Goal: Information Seeking & Learning: Learn about a topic

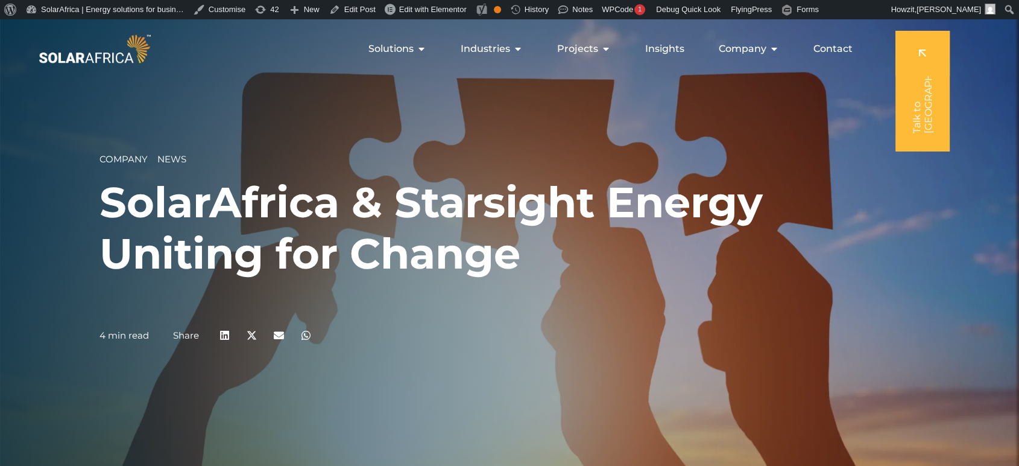
click at [123, 45] on img at bounding box center [94, 48] width 117 height 35
click at [124, 54] on img at bounding box center [94, 48] width 117 height 35
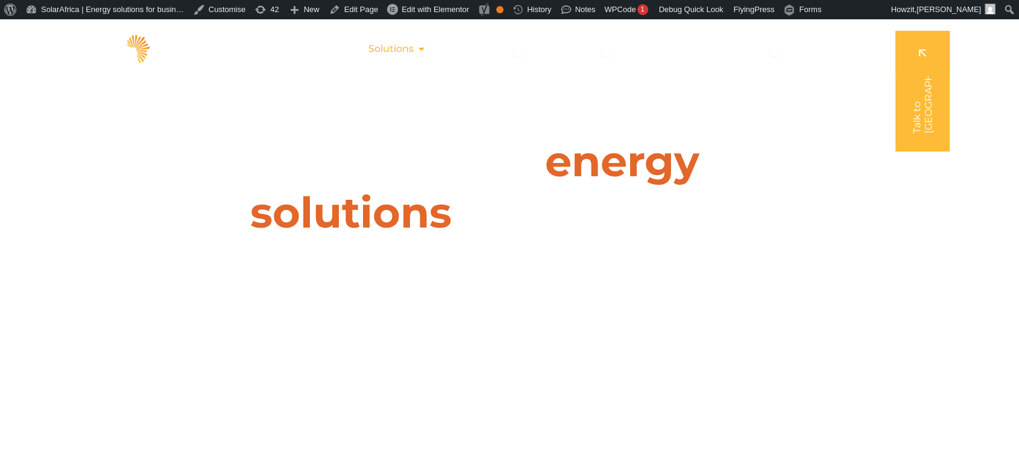
click at [423, 47] on icon "Menu" at bounding box center [422, 49] width 10 height 10
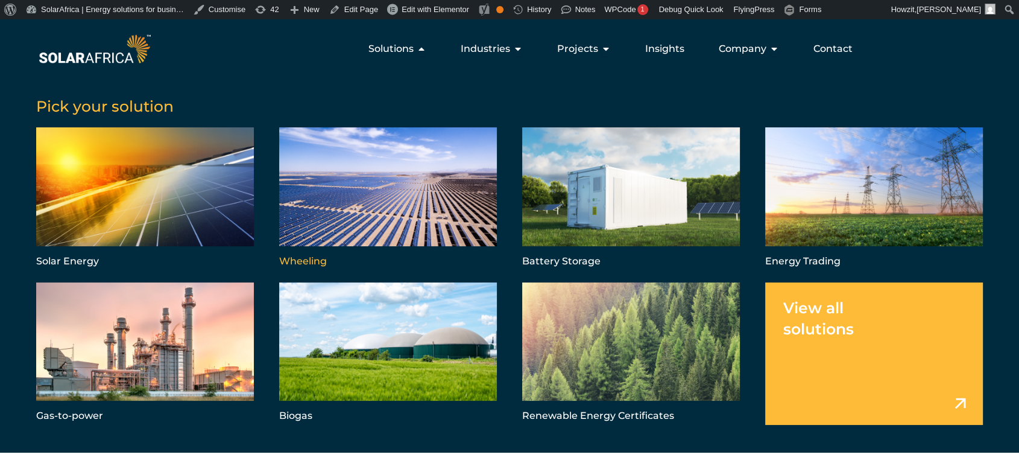
scroll to position [201, 0]
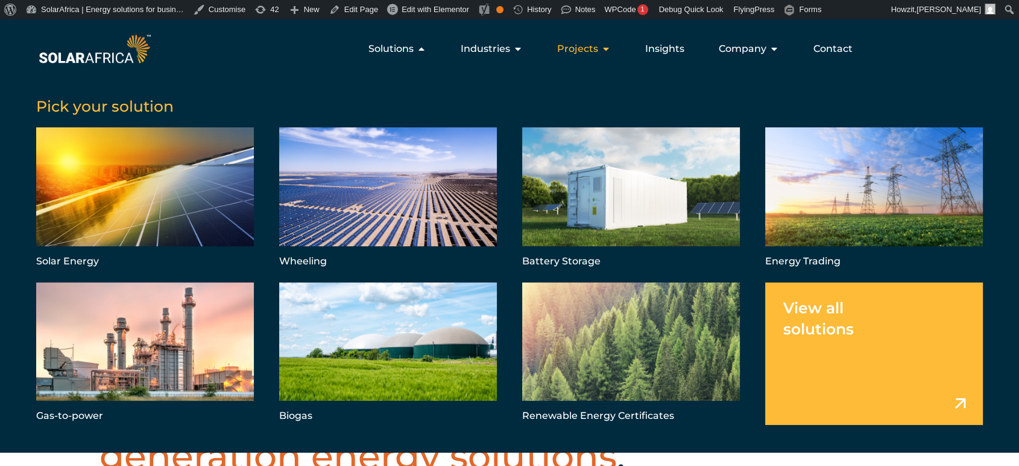
click at [583, 52] on span "Projects" at bounding box center [577, 49] width 41 height 14
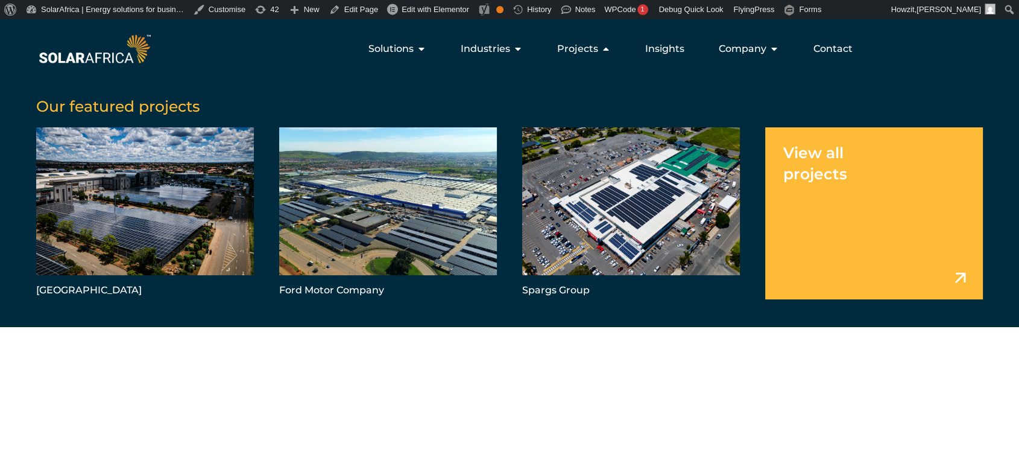
scroll to position [0, 0]
click at [768, 51] on div "Company Close Company Open Company" at bounding box center [749, 49] width 80 height 24
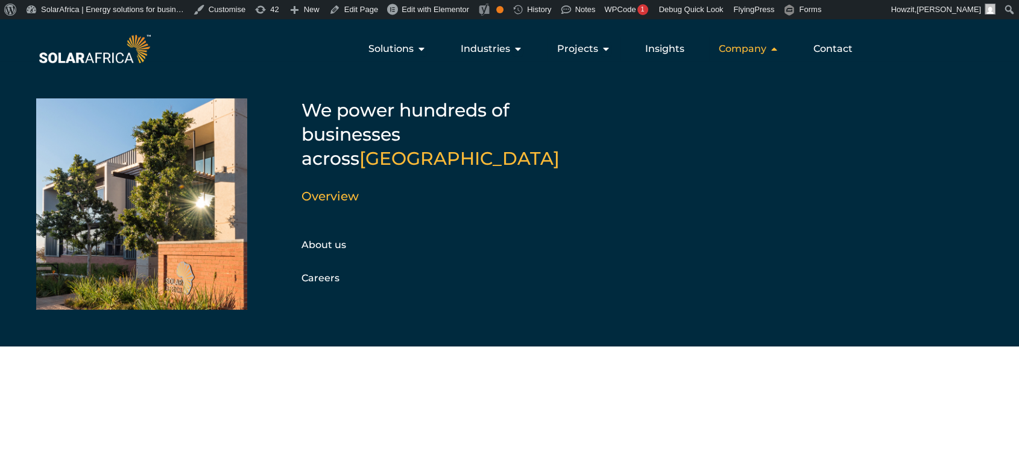
click at [768, 51] on div "Company Close Company Open Company" at bounding box center [749, 49] width 80 height 24
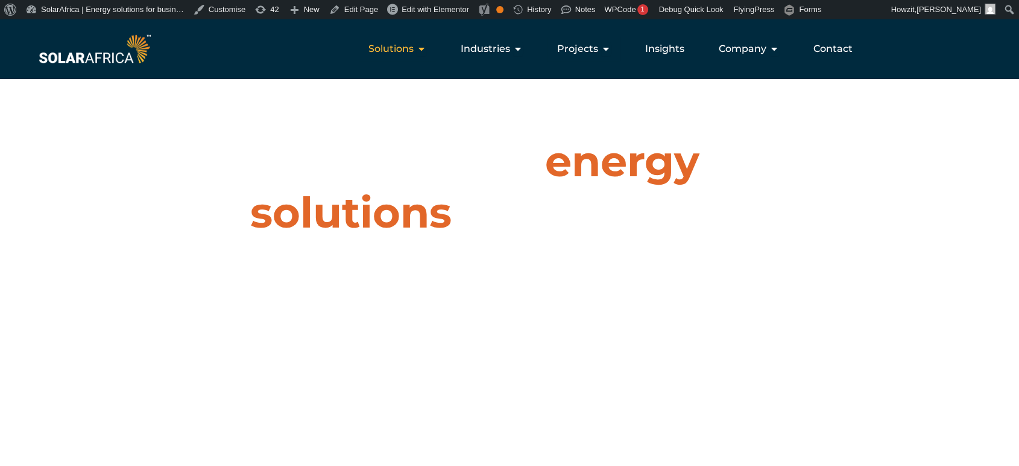
click at [417, 51] on div "Solutions Close Solutions Open Solutions" at bounding box center [397, 49] width 77 height 24
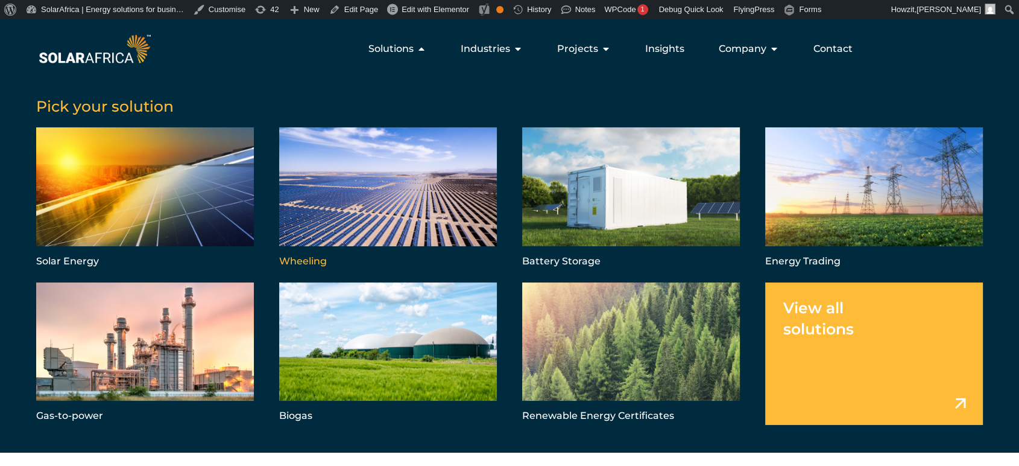
click at [348, 192] on link "Menu" at bounding box center [388, 198] width 218 height 143
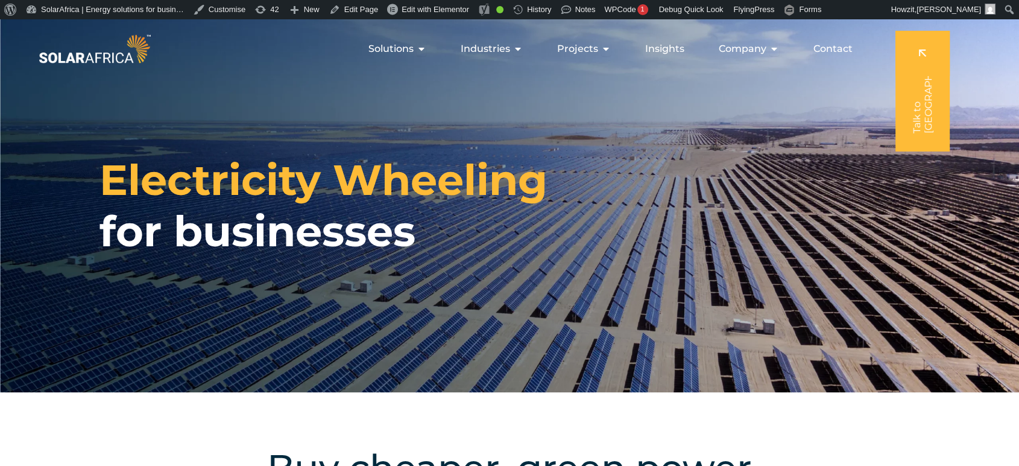
click at [398, 187] on span "Electricity Wheeling" at bounding box center [324, 179] width 448 height 51
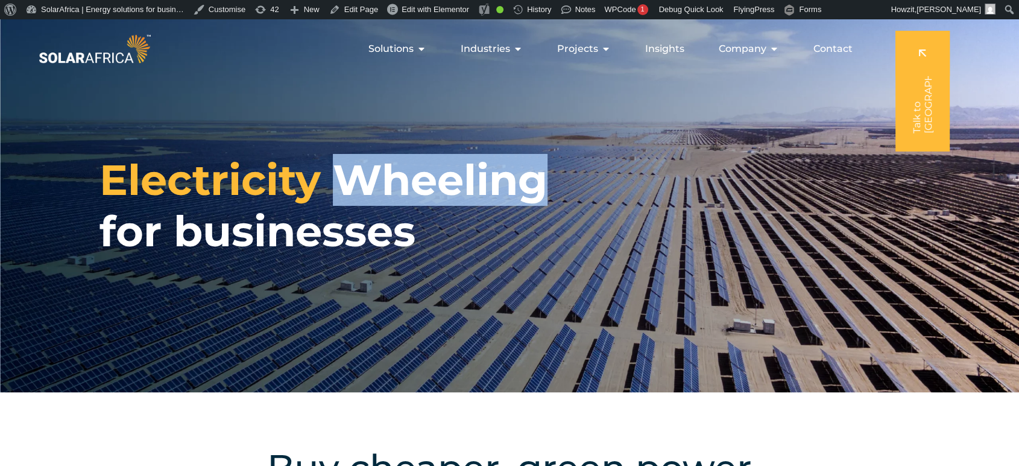
click at [398, 187] on span "Electricity Wheeling" at bounding box center [324, 179] width 448 height 51
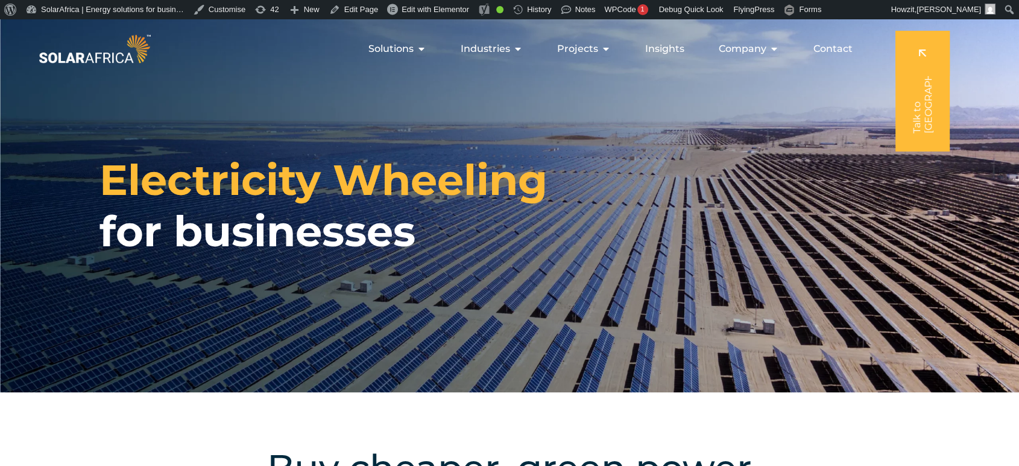
click at [280, 173] on span "Electricity Wheeling" at bounding box center [324, 179] width 448 height 51
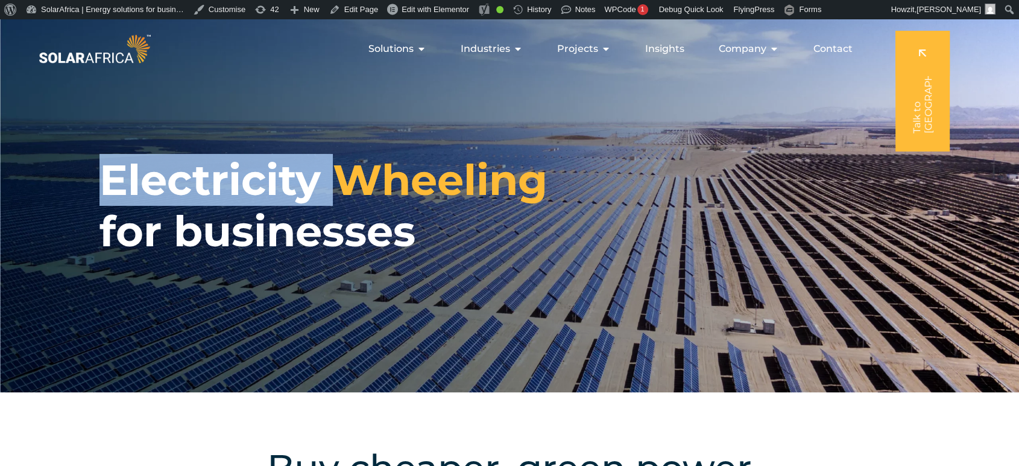
click at [280, 173] on span "Electricity Wheeling" at bounding box center [324, 179] width 448 height 51
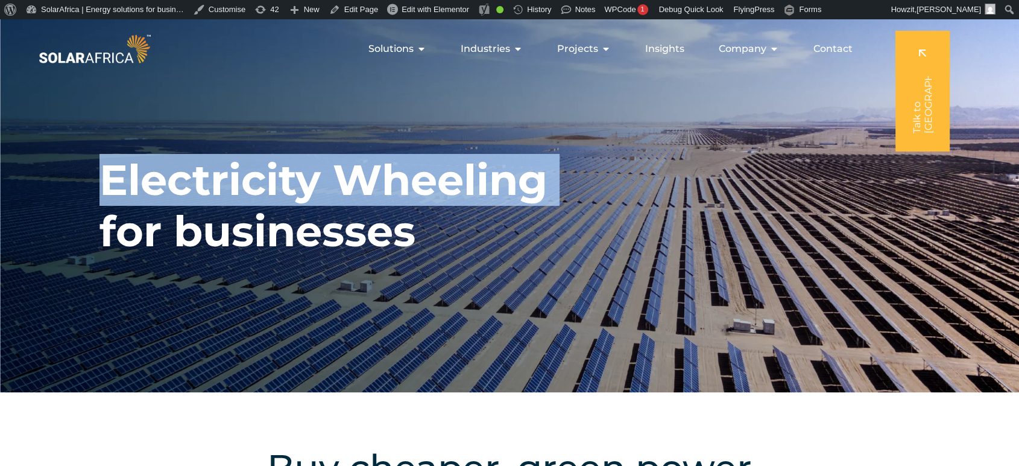
click at [280, 173] on span "Electricity Wheeling" at bounding box center [324, 179] width 448 height 51
click at [241, 193] on span "Electricity Wheeling" at bounding box center [324, 179] width 448 height 51
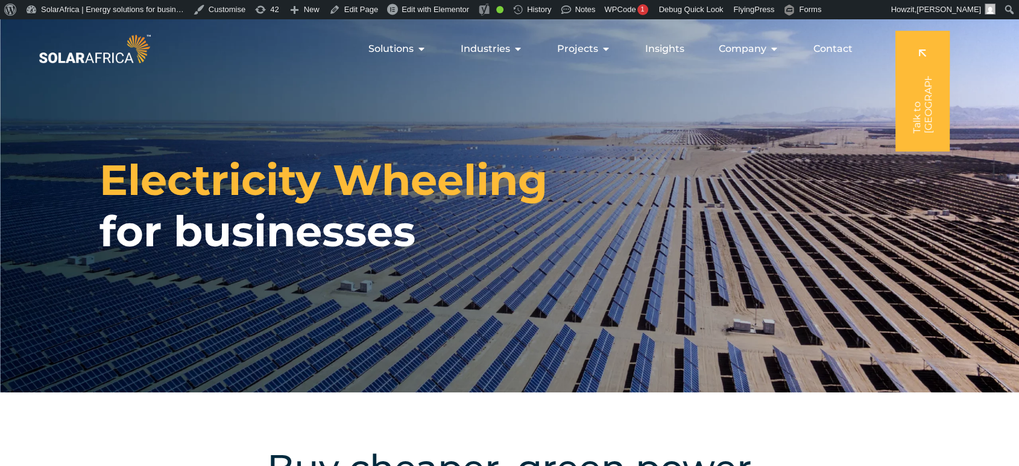
click at [262, 235] on h1 "Electricity Wheeling for businesses" at bounding box center [324, 205] width 448 height 103
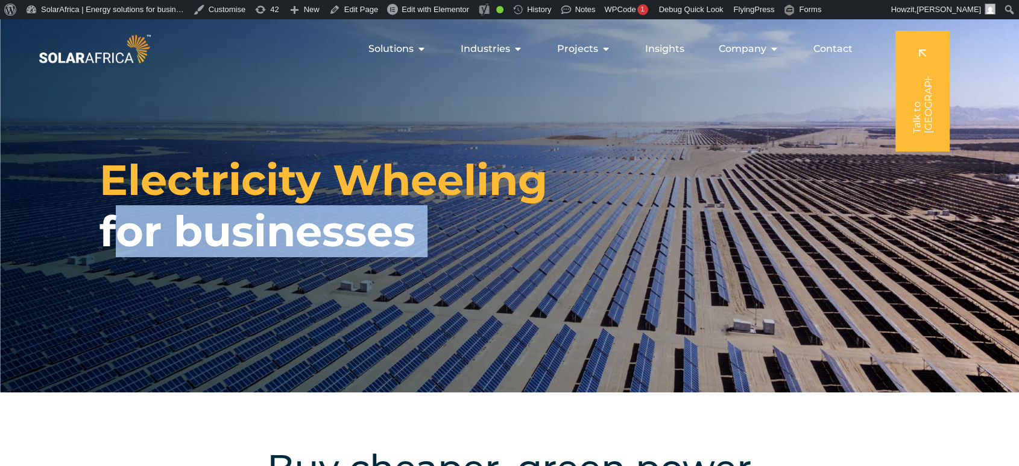
click at [262, 235] on h1 "Electricity Wheeling for businesses" at bounding box center [324, 205] width 448 height 103
click at [261, 235] on h1 "Electricity Wheeling for businesses" at bounding box center [324, 205] width 448 height 103
click at [169, 235] on h1 "Electricity Wheeling for businesses" at bounding box center [324, 205] width 448 height 103
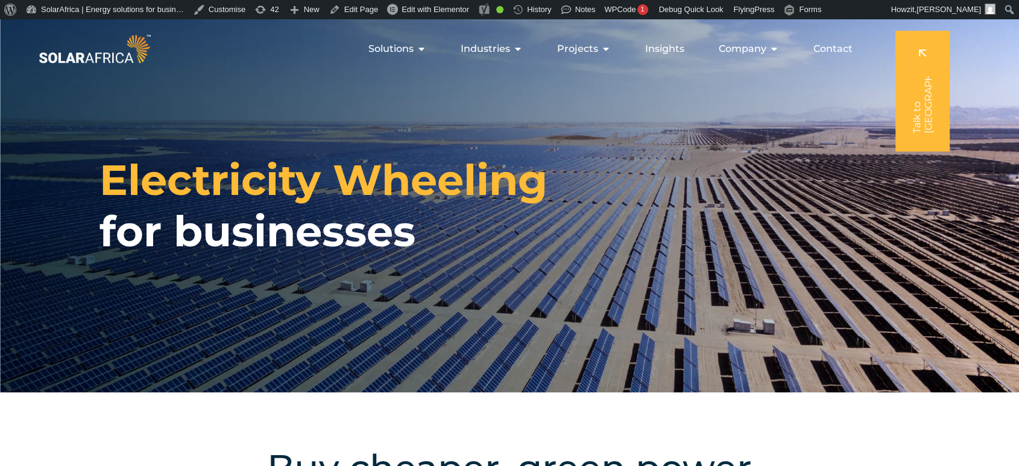
click at [134, 229] on h1 "Electricity Wheeling for businesses" at bounding box center [324, 205] width 448 height 103
click at [215, 187] on span "Electricity Wheeling" at bounding box center [324, 179] width 448 height 51
click at [253, 185] on span "Electricity Wheeling" at bounding box center [324, 179] width 448 height 51
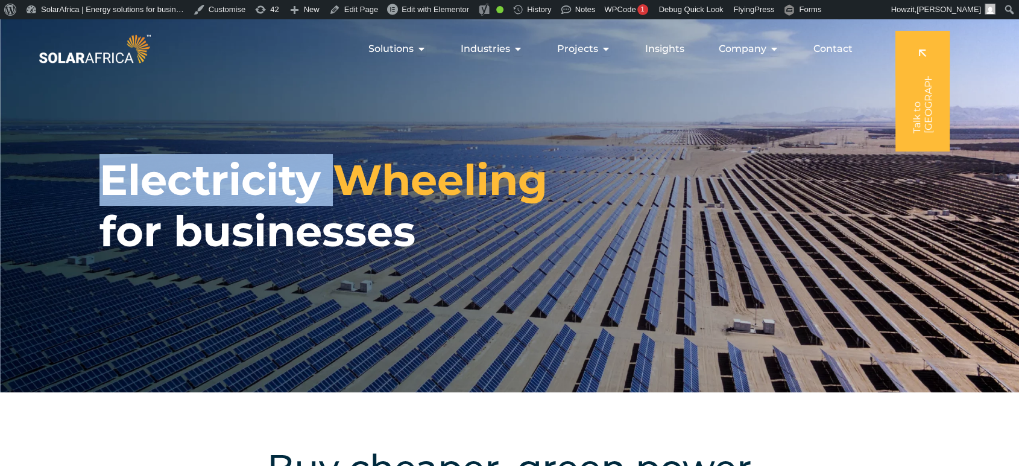
click at [253, 185] on span "Electricity Wheeling" at bounding box center [324, 179] width 448 height 51
click at [265, 191] on span "Electricity Wheeling" at bounding box center [324, 179] width 448 height 51
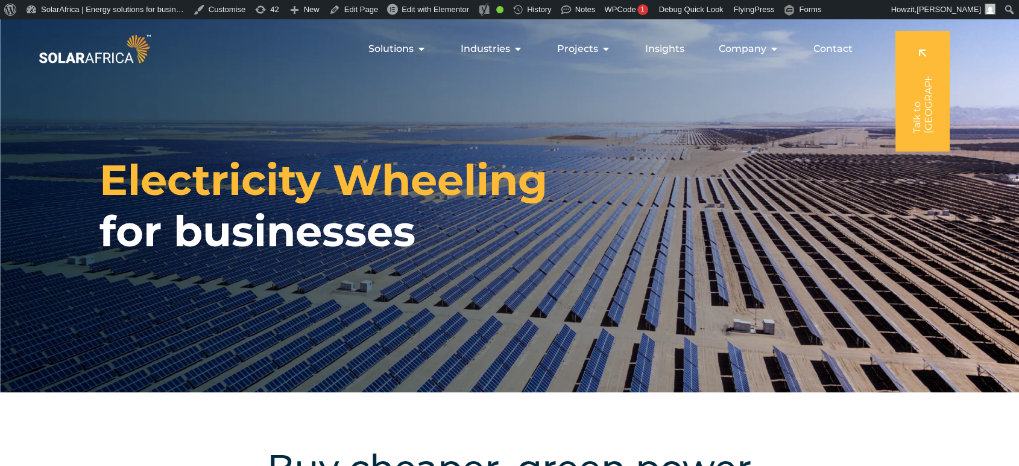
click at [464, 180] on span "Electricity Wheeling" at bounding box center [324, 179] width 448 height 51
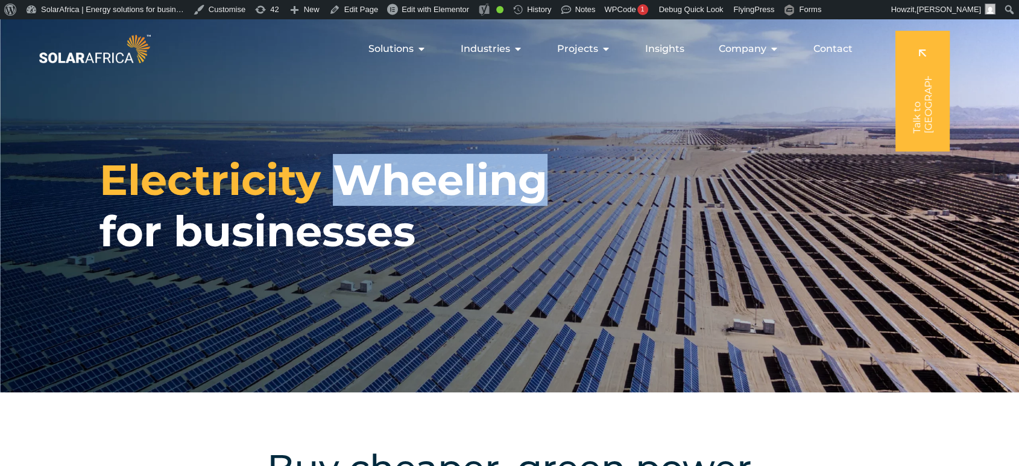
click at [464, 180] on span "Electricity Wheeling" at bounding box center [324, 179] width 448 height 51
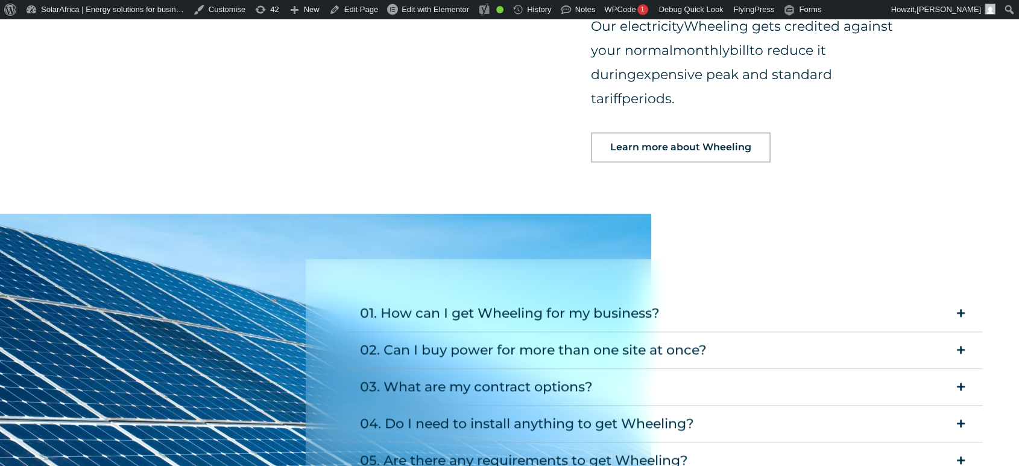
scroll to position [1474, 0]
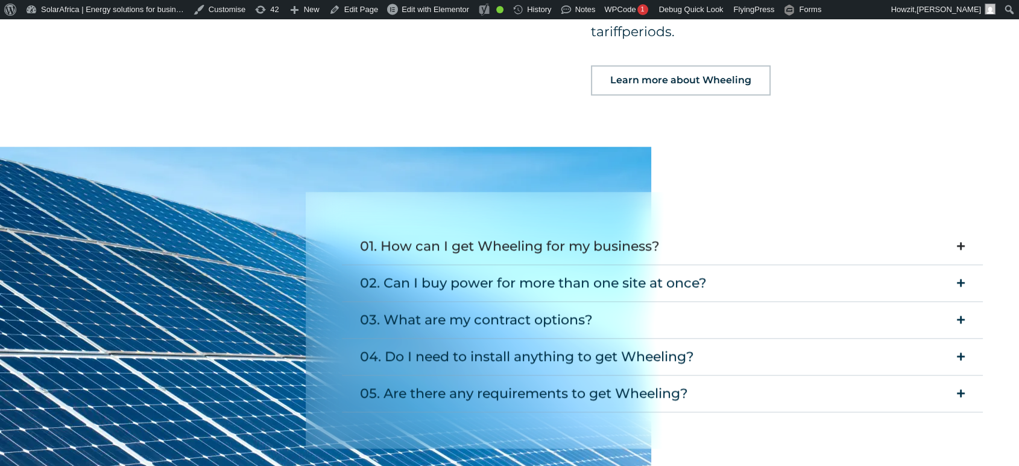
click at [704, 228] on summary "01. How can I get Wheeling for my business?" at bounding box center [662, 246] width 641 height 37
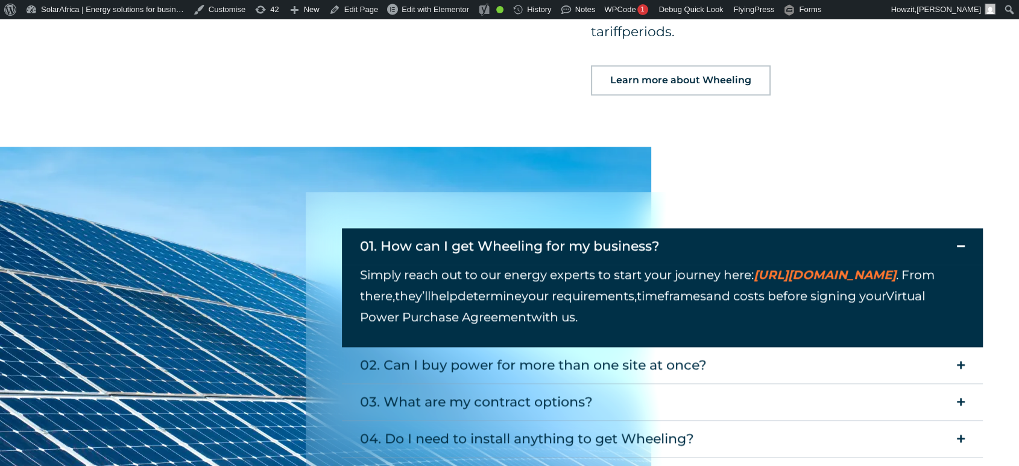
click at [704, 228] on summary "01. How can I get Wheeling for my business?" at bounding box center [662, 246] width 641 height 36
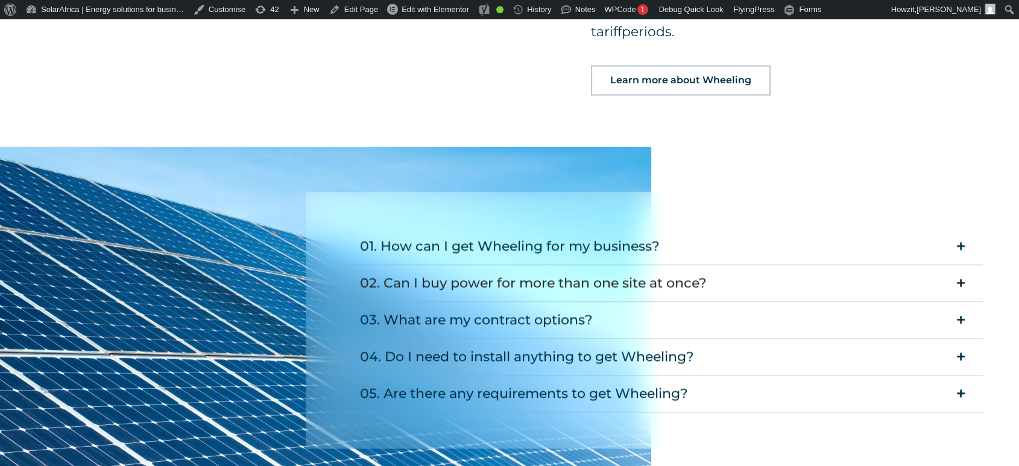
click at [691, 271] on div "02. Can I buy power for more than one site at once?" at bounding box center [533, 283] width 347 height 24
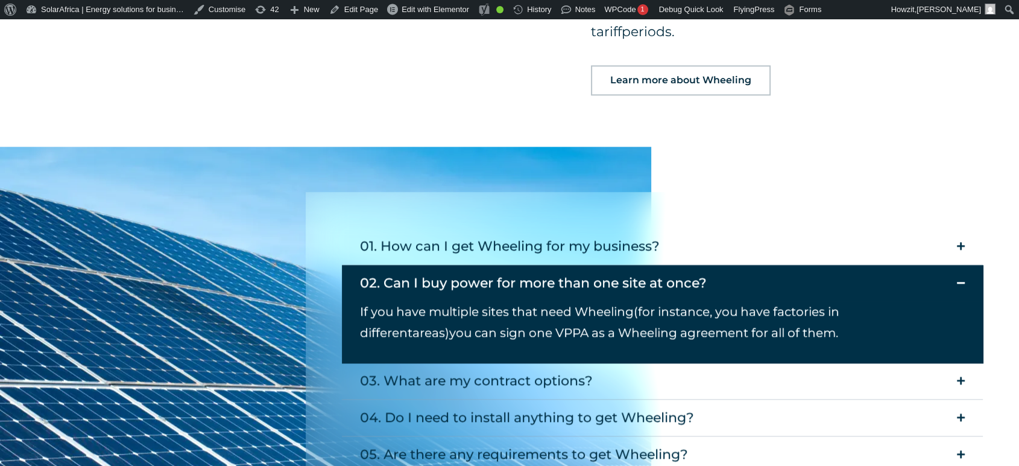
click at [691, 271] on div "02. Can I buy power for more than one site at once?" at bounding box center [533, 283] width 347 height 24
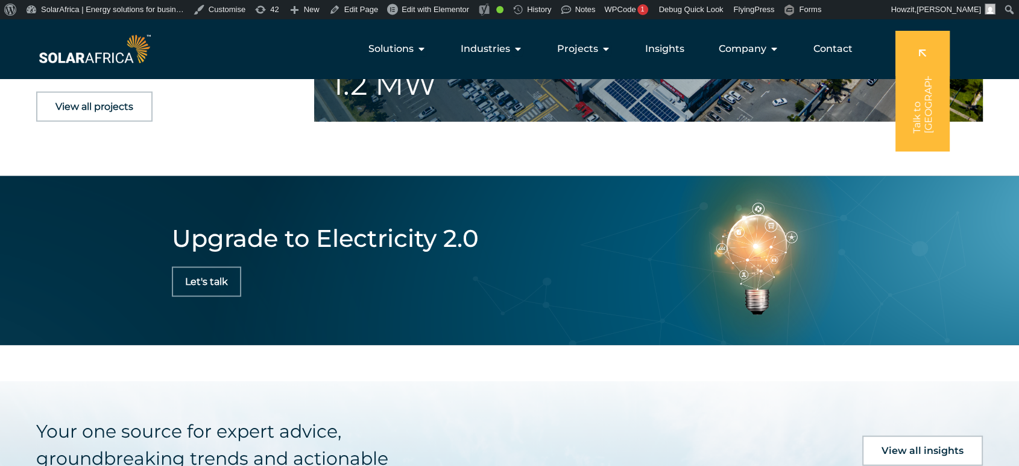
scroll to position [2546, 0]
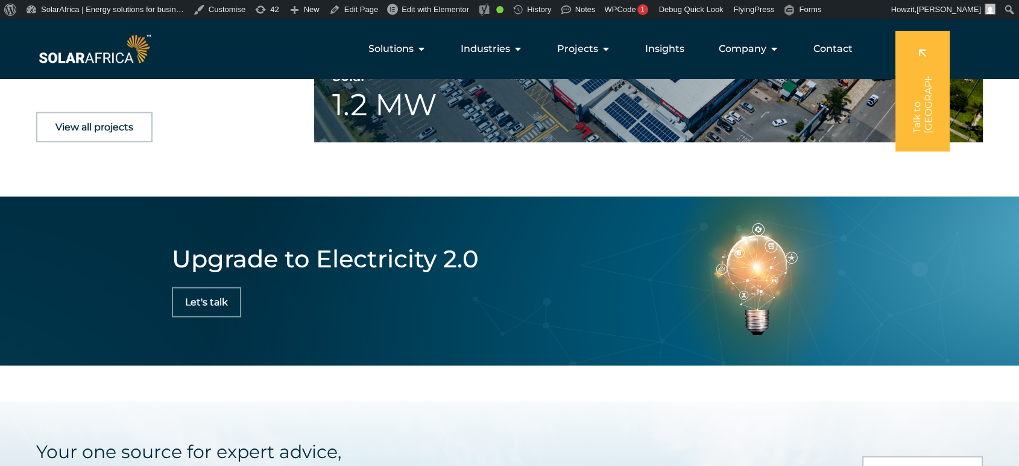
click at [206, 297] on span "Let's talk" at bounding box center [206, 302] width 43 height 10
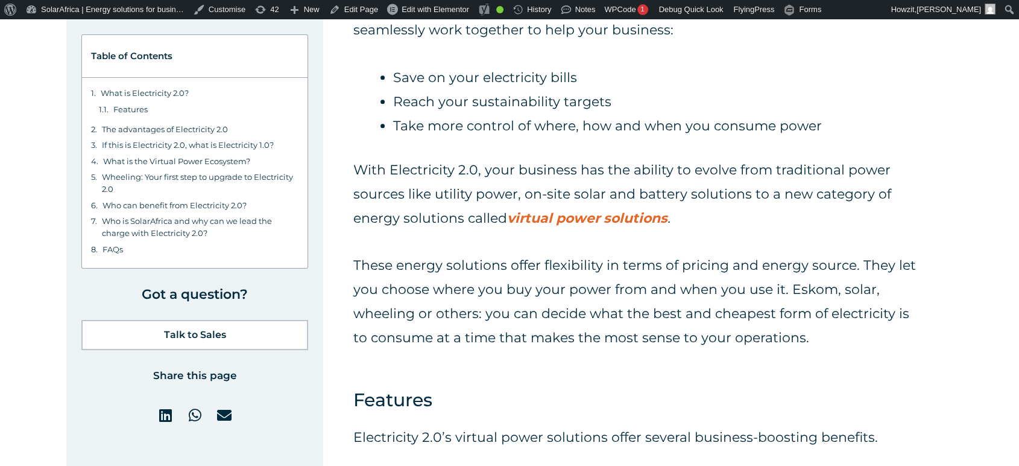
scroll to position [871, 0]
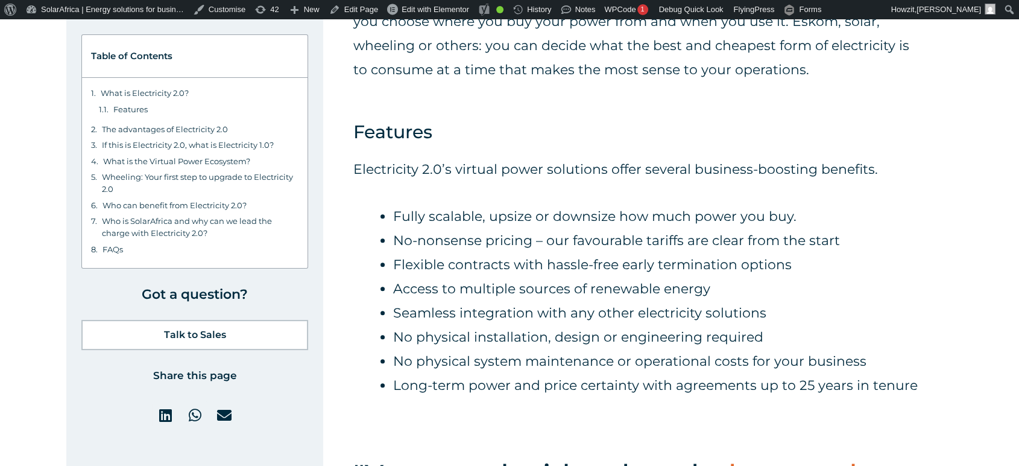
click at [425, 132] on h4 "Features" at bounding box center [392, 131] width 79 height 27
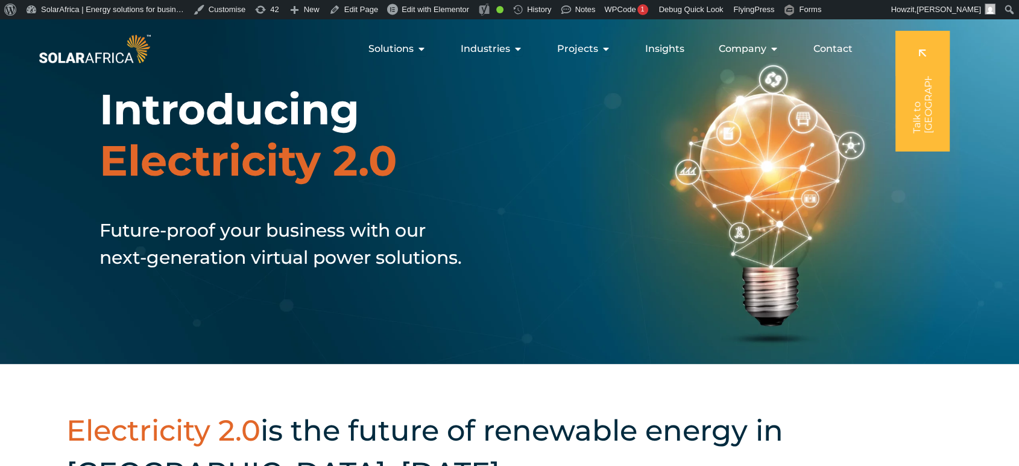
scroll to position [0, 0]
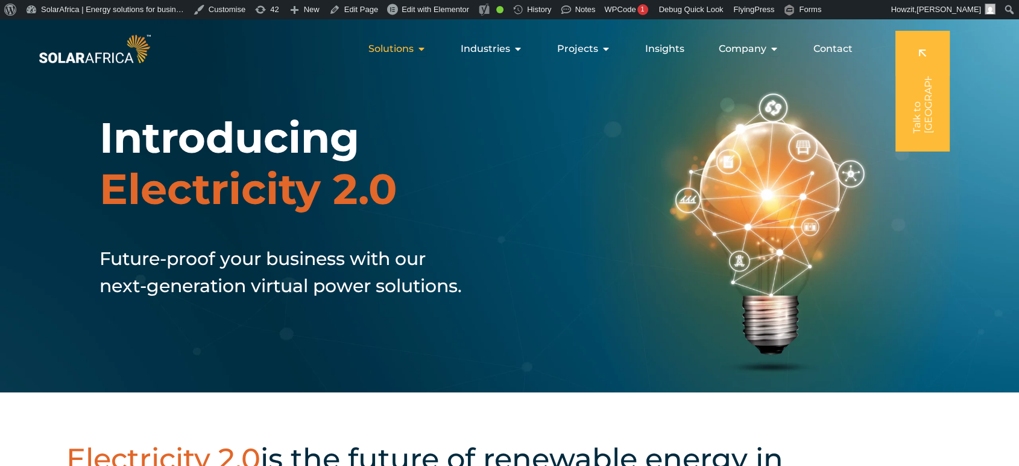
click at [417, 42] on div "Solutions Close Solutions Open Solutions" at bounding box center [397, 49] width 77 height 24
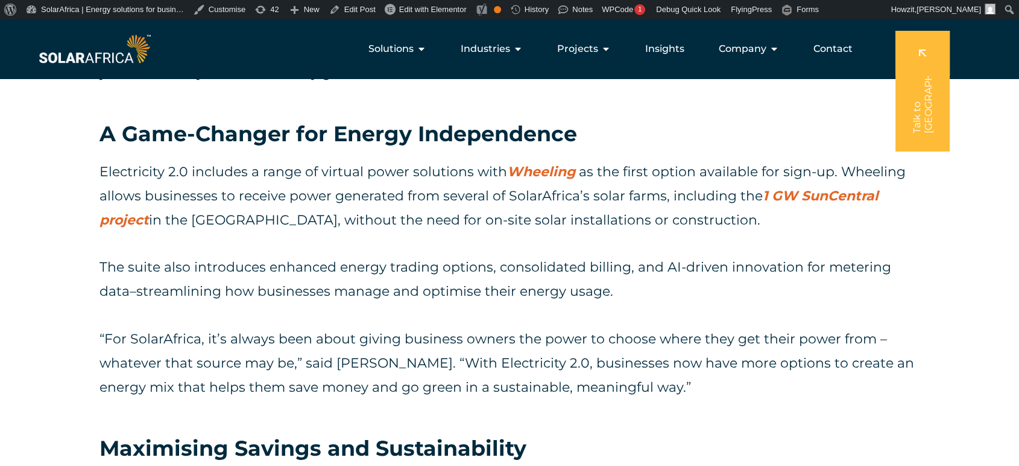
scroll to position [871, 0]
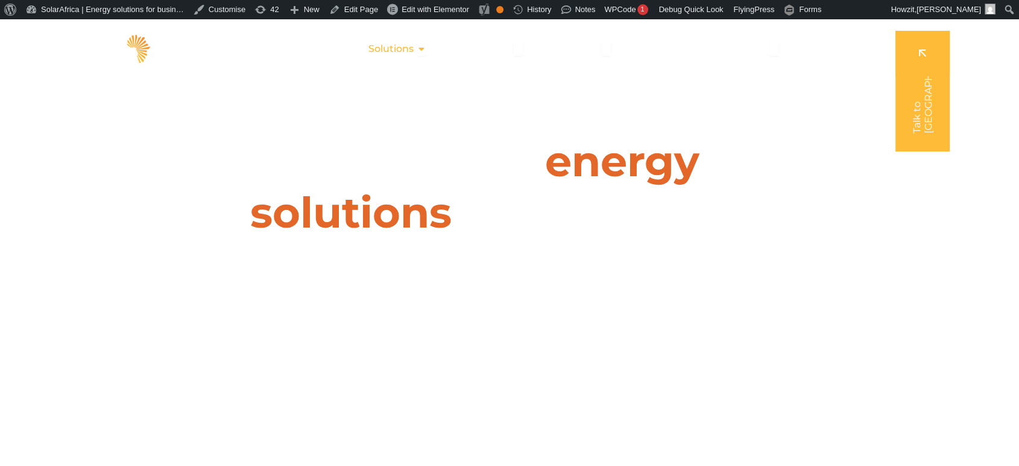
click at [411, 51] on span "Solutions" at bounding box center [390, 49] width 45 height 14
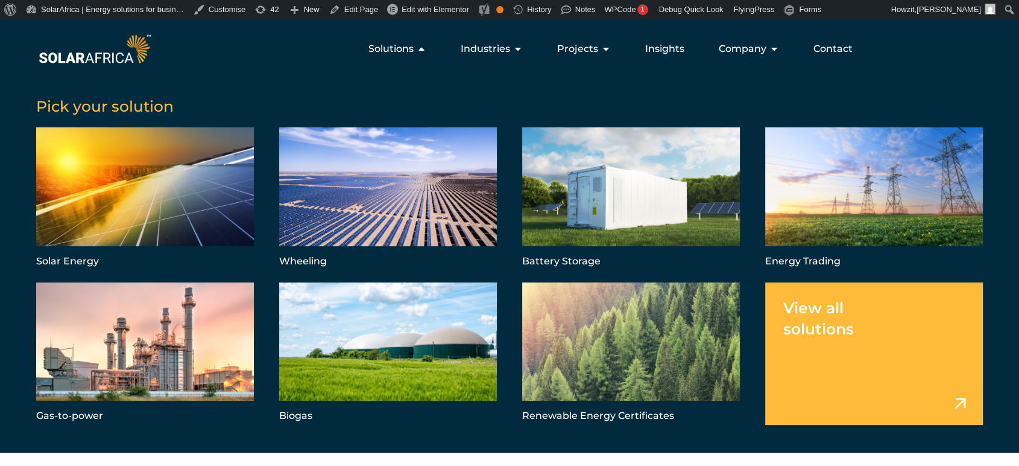
click at [791, 335] on link "Menu" at bounding box center [874, 353] width 218 height 143
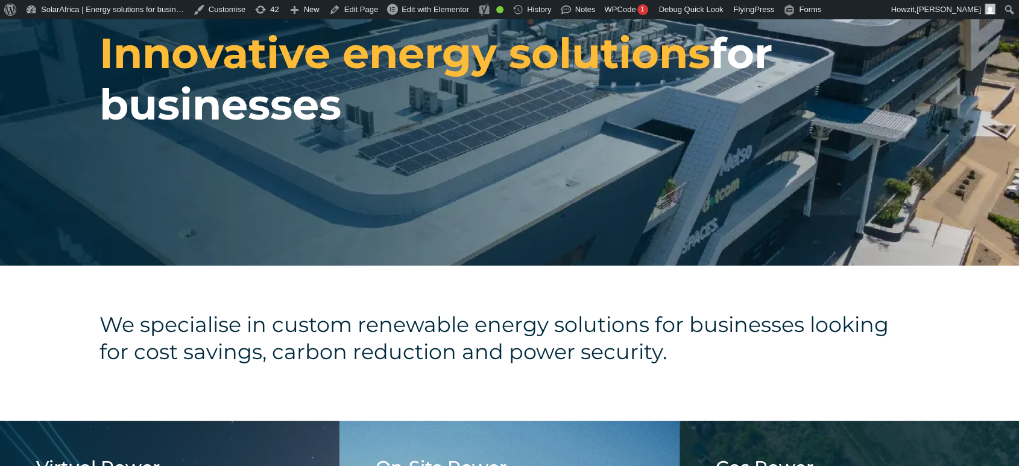
scroll to position [402, 0]
